Goal: Task Accomplishment & Management: Manage account settings

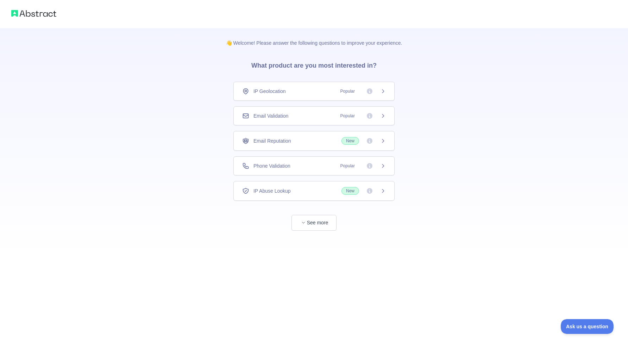
click at [293, 167] on div "Phone Validation Popular" at bounding box center [314, 165] width 144 height 7
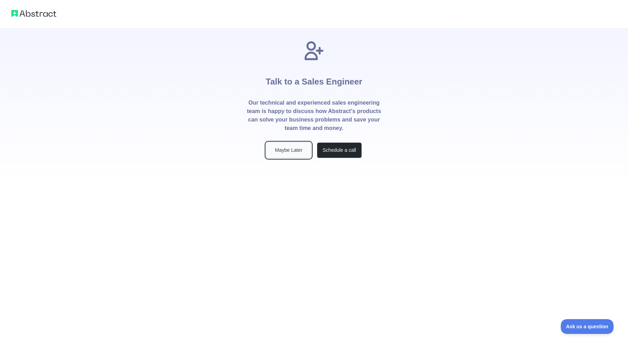
click at [287, 150] on button "Maybe Later" at bounding box center [288, 150] width 45 height 16
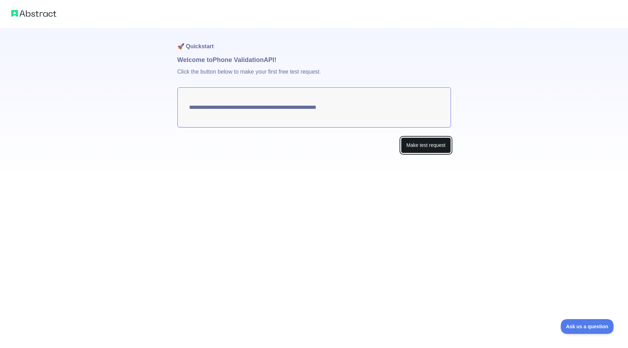
click at [433, 148] on button "Make test request" at bounding box center [426, 145] width 50 height 16
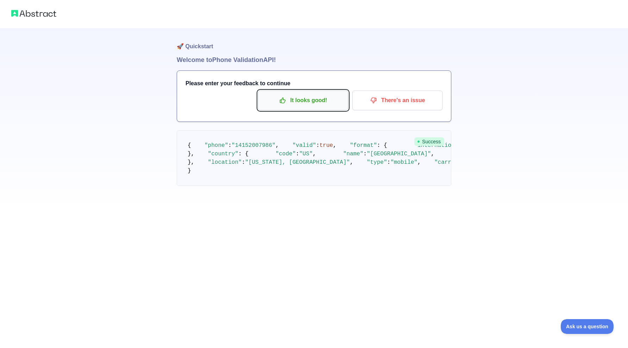
click at [305, 102] on p "It looks good!" at bounding box center [303, 100] width 80 height 12
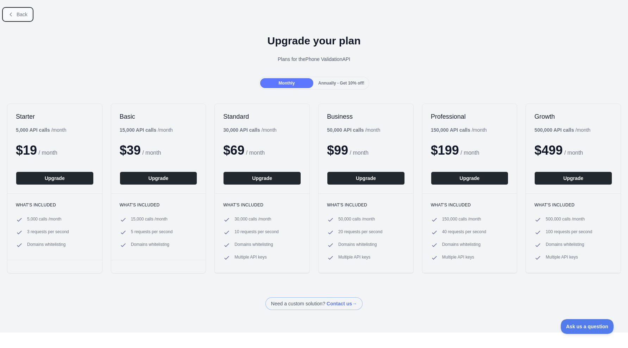
click at [20, 13] on span "Back" at bounding box center [22, 15] width 11 height 6
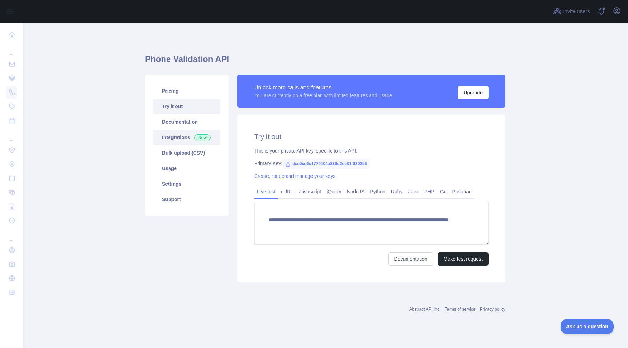
click at [193, 138] on link "Integrations New" at bounding box center [187, 137] width 67 height 15
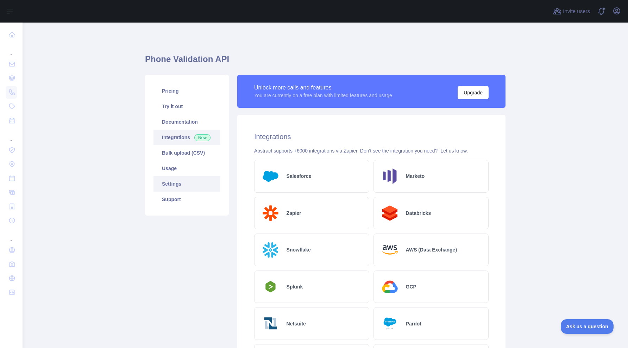
click at [190, 181] on link "Settings" at bounding box center [187, 183] width 67 height 15
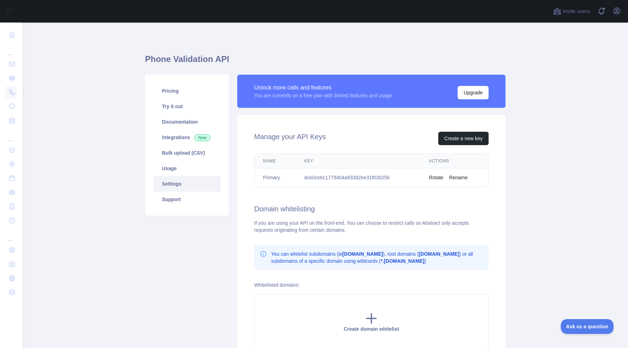
click at [362, 177] on td "dce0ce6c1779404a833d2ee31f030256" at bounding box center [358, 177] width 125 height 19
copy td "dce0ce6c1779404a833d2ee31f030256"
click at [427, 230] on div "If you are using your API on the front-end. You can choose to restrict calls so…" at bounding box center [371, 226] width 235 height 14
